Goal: Task Accomplishment & Management: Manage account settings

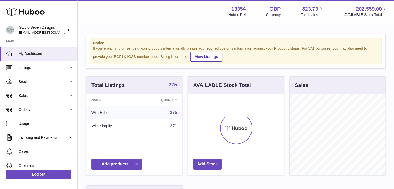
scroll to position [81, 96]
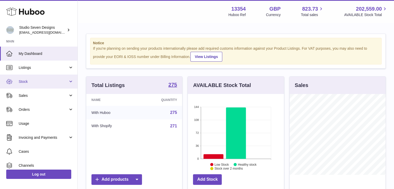
click at [68, 82] on link "Stock" at bounding box center [38, 82] width 77 height 14
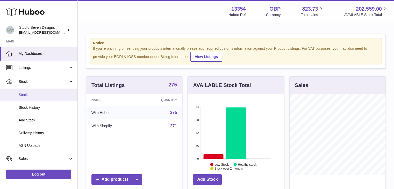
click at [31, 96] on span "Stock" at bounding box center [46, 94] width 55 height 5
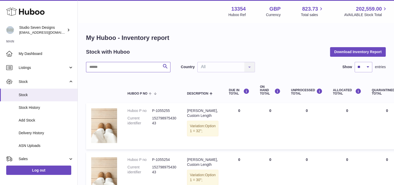
click at [120, 70] on input "text" at bounding box center [128, 67] width 84 height 10
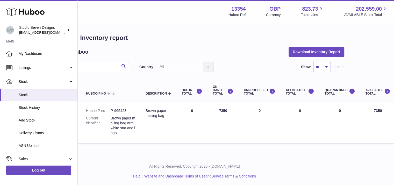
scroll to position [0, 40]
type input "**********"
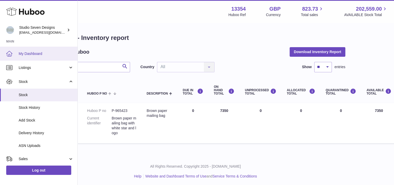
click at [20, 55] on span "My Dashboard" at bounding box center [46, 53] width 55 height 5
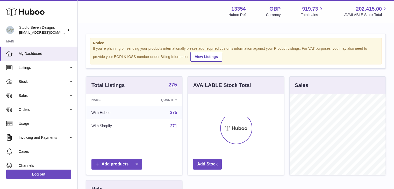
scroll to position [81, 96]
